Goal: Information Seeking & Learning: Find specific fact

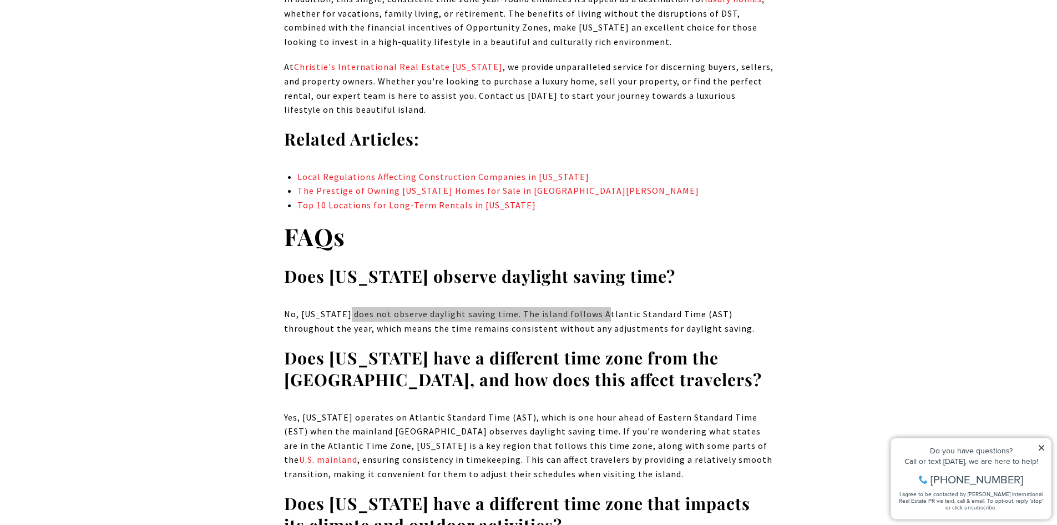
drag, startPoint x: 342, startPoint y: 162, endPoint x: 599, endPoint y: 169, distance: 257.1
click at [599, 308] on span "No, [US_STATE] does not observe daylight saving time. The island follows Atlant…" at bounding box center [519, 321] width 471 height 26
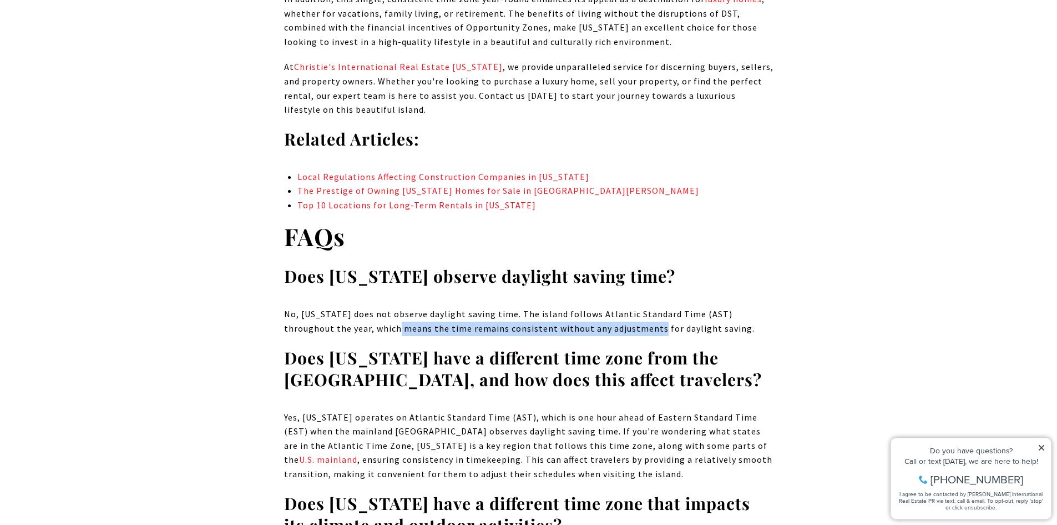
drag, startPoint x: 344, startPoint y: 179, endPoint x: 601, endPoint y: 181, distance: 257.6
click at [601, 308] on span "No, [US_STATE] does not observe daylight saving time. The island follows Atlant…" at bounding box center [519, 321] width 471 height 26
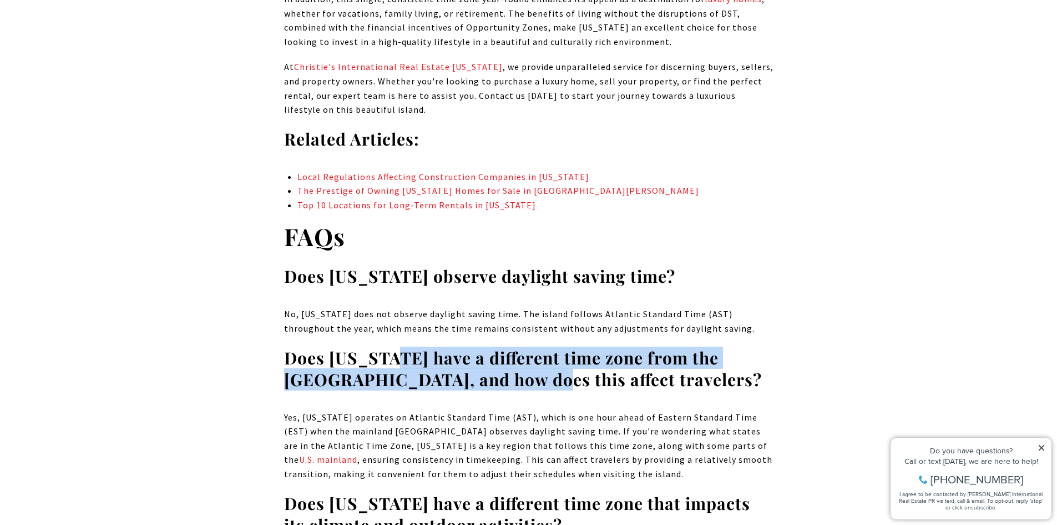
drag, startPoint x: 501, startPoint y: 218, endPoint x: 523, endPoint y: 229, distance: 24.8
click at [523, 346] on strong "Does [US_STATE] have a different time zone from the [GEOGRAPHIC_DATA], and how …" at bounding box center [523, 368] width 478 height 44
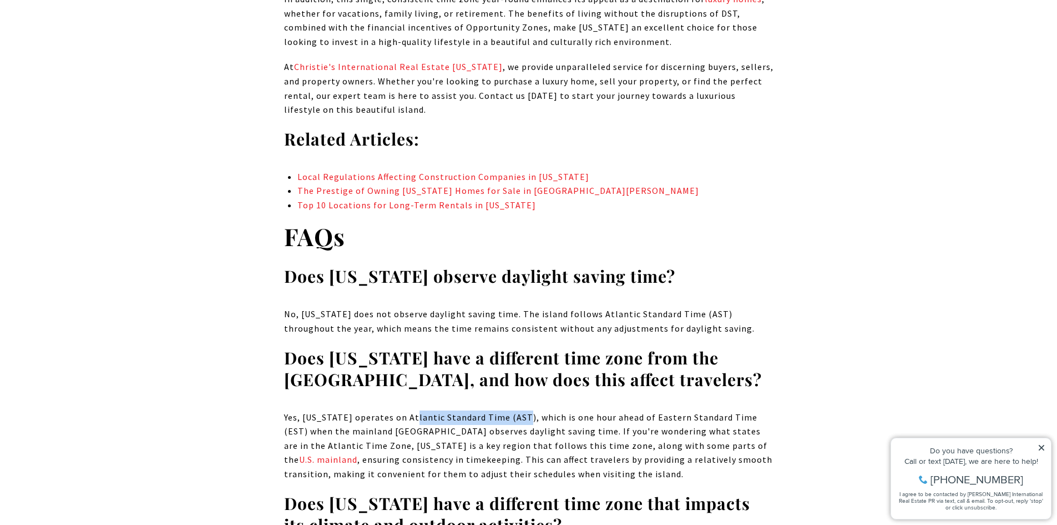
drag, startPoint x: 421, startPoint y: 266, endPoint x: 520, endPoint y: 266, distance: 98.8
click at [520, 410] on p "Yes, [US_STATE] operates on Atlantic Standard Time (AST), which is one hour ahe…" at bounding box center [529, 445] width 490 height 71
drag, startPoint x: 387, startPoint y: 281, endPoint x: 529, endPoint y: 281, distance: 141.5
click at [529, 410] on p "Yes, [US_STATE] operates on Atlantic Standard Time (AST), which is one hour ahe…" at bounding box center [529, 445] width 490 height 71
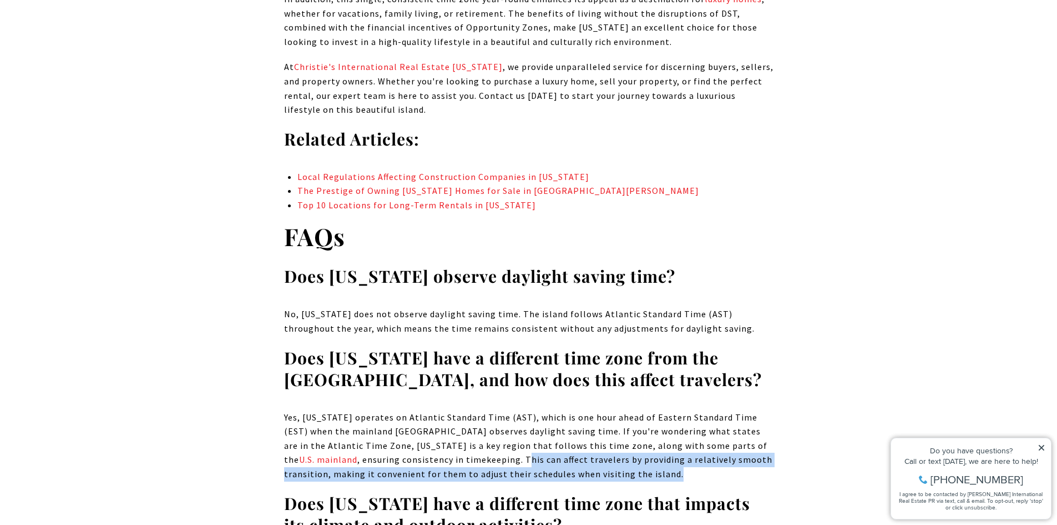
drag, startPoint x: 452, startPoint y: 312, endPoint x: 586, endPoint y: 320, distance: 134.0
click at [586, 410] on p "Yes, [US_STATE] operates on Atlantic Standard Time (AST), which is one hour ahe…" at bounding box center [529, 445] width 490 height 71
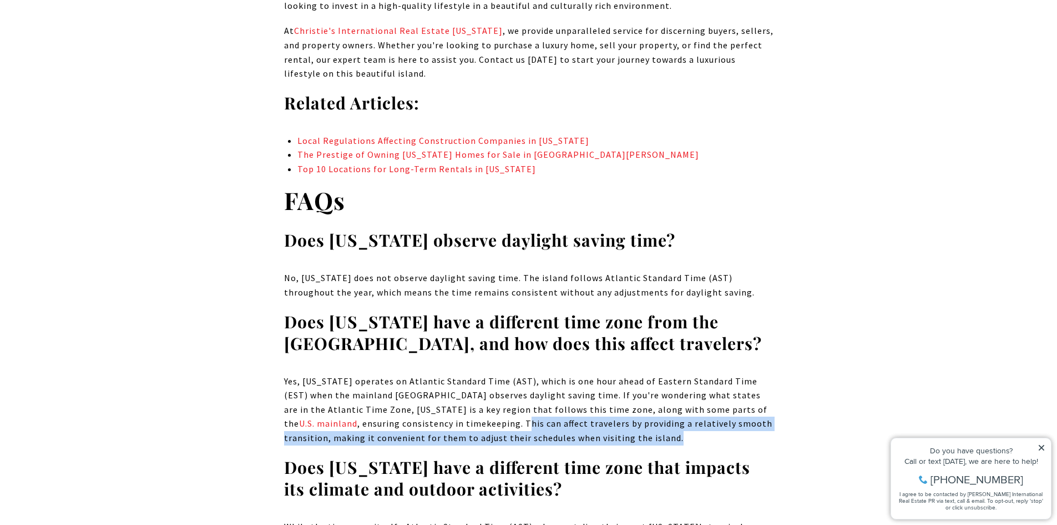
scroll to position [8337, 0]
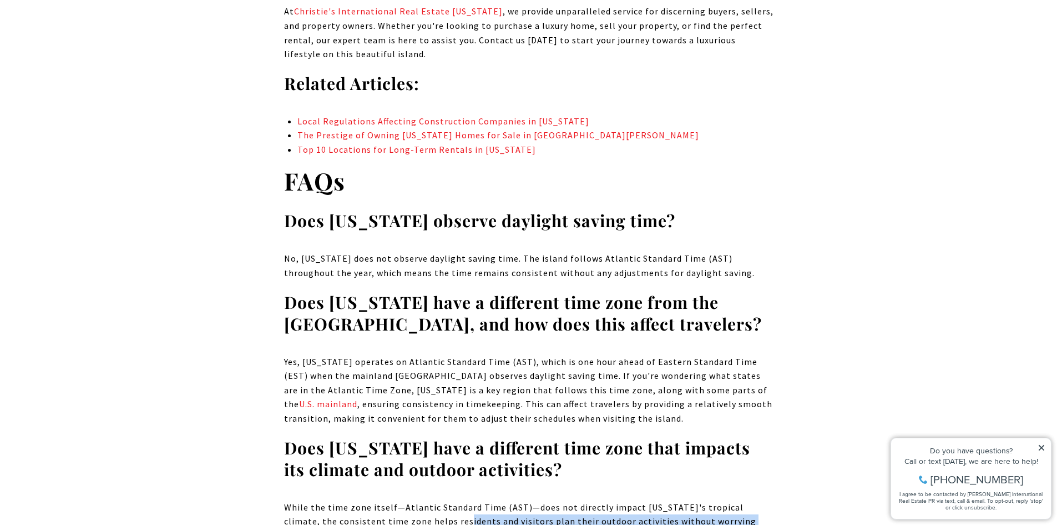
drag, startPoint x: 425, startPoint y: 369, endPoint x: 587, endPoint y: 385, distance: 162.3
click at [587, 501] on span "While the time zone itself—Atlantic Standard Time (AST)—does not directly impac…" at bounding box center [520, 528] width 472 height 54
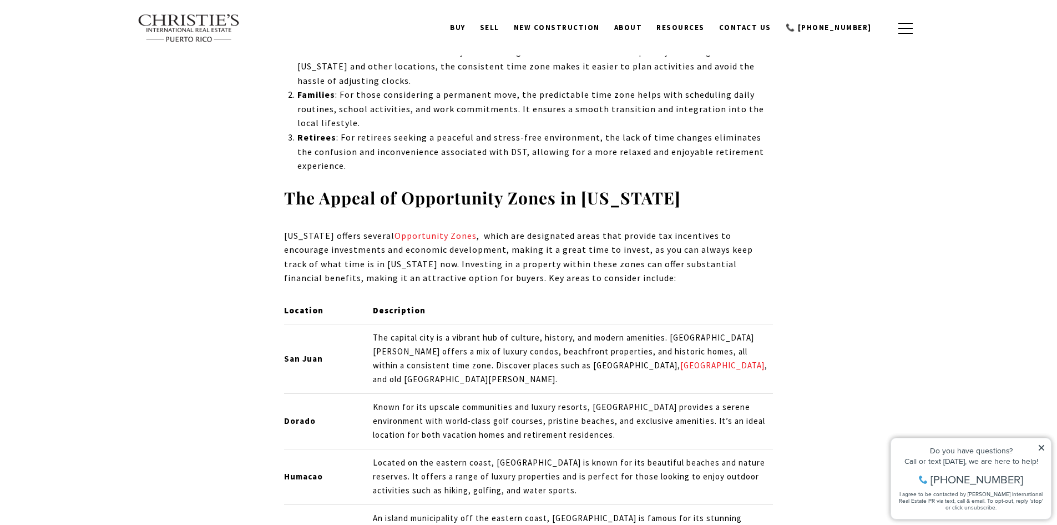
scroll to position [7005, 0]
